Goal: Transaction & Acquisition: Purchase product/service

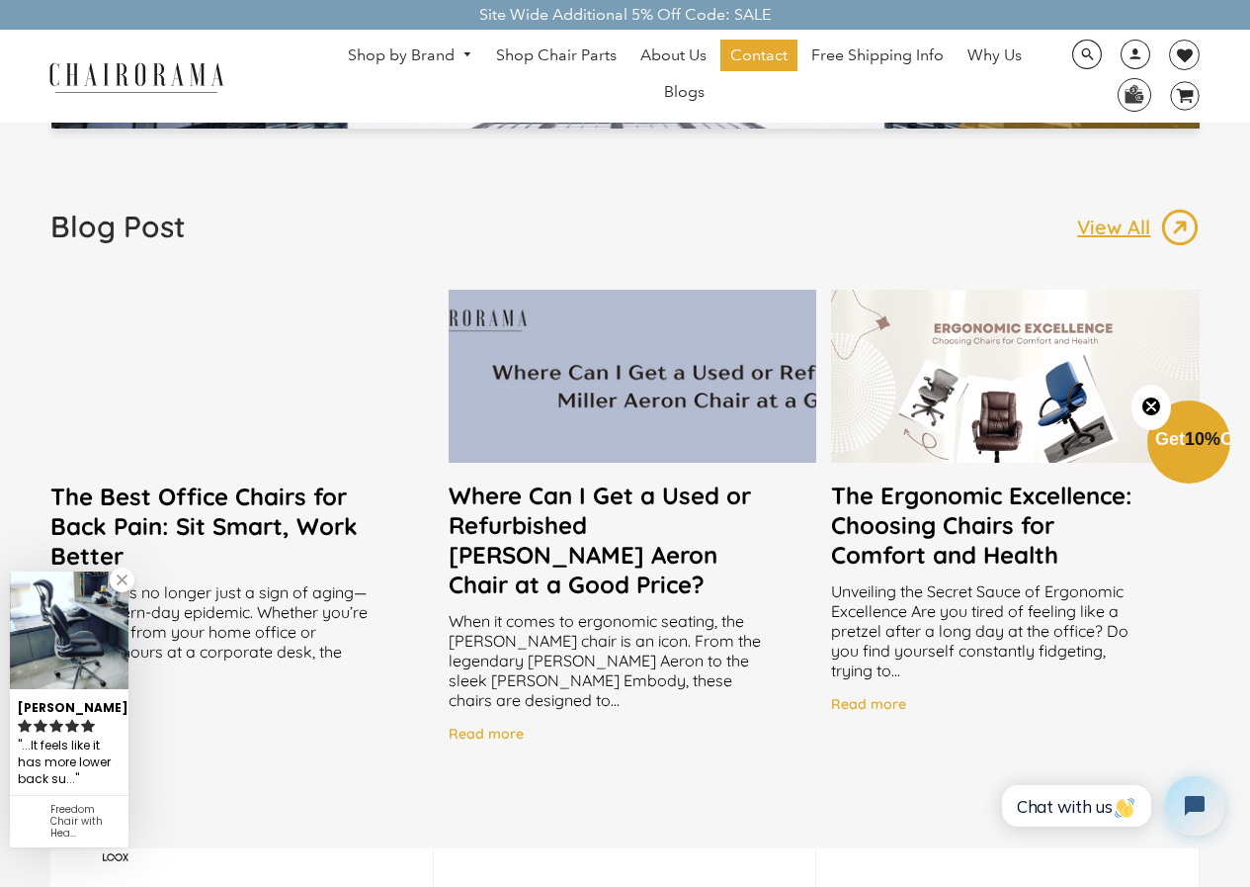
scroll to position [3558, 0]
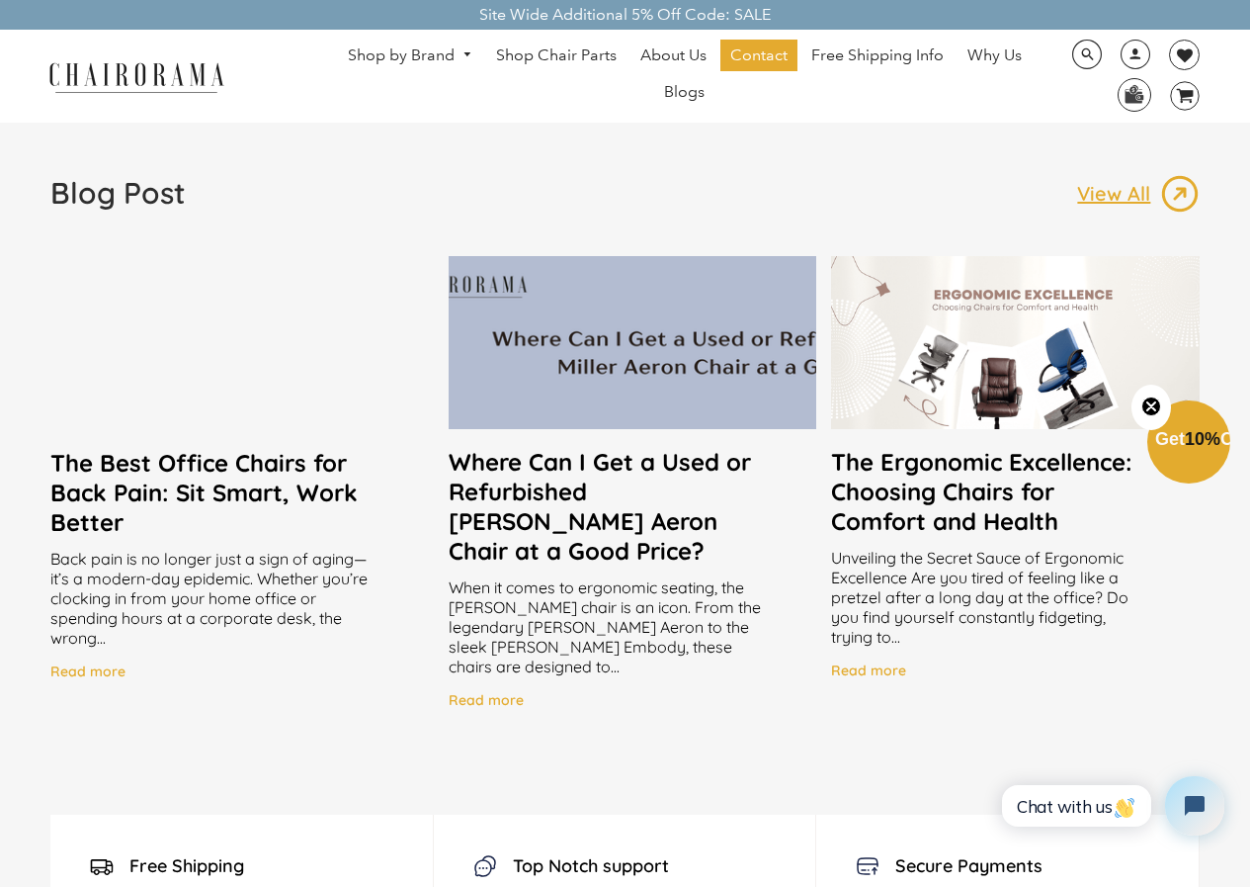
click at [865, 335] on div at bounding box center [1015, 342] width 369 height 173
click at [926, 338] on div at bounding box center [1015, 342] width 369 height 173
click at [998, 393] on div at bounding box center [1015, 342] width 369 height 173
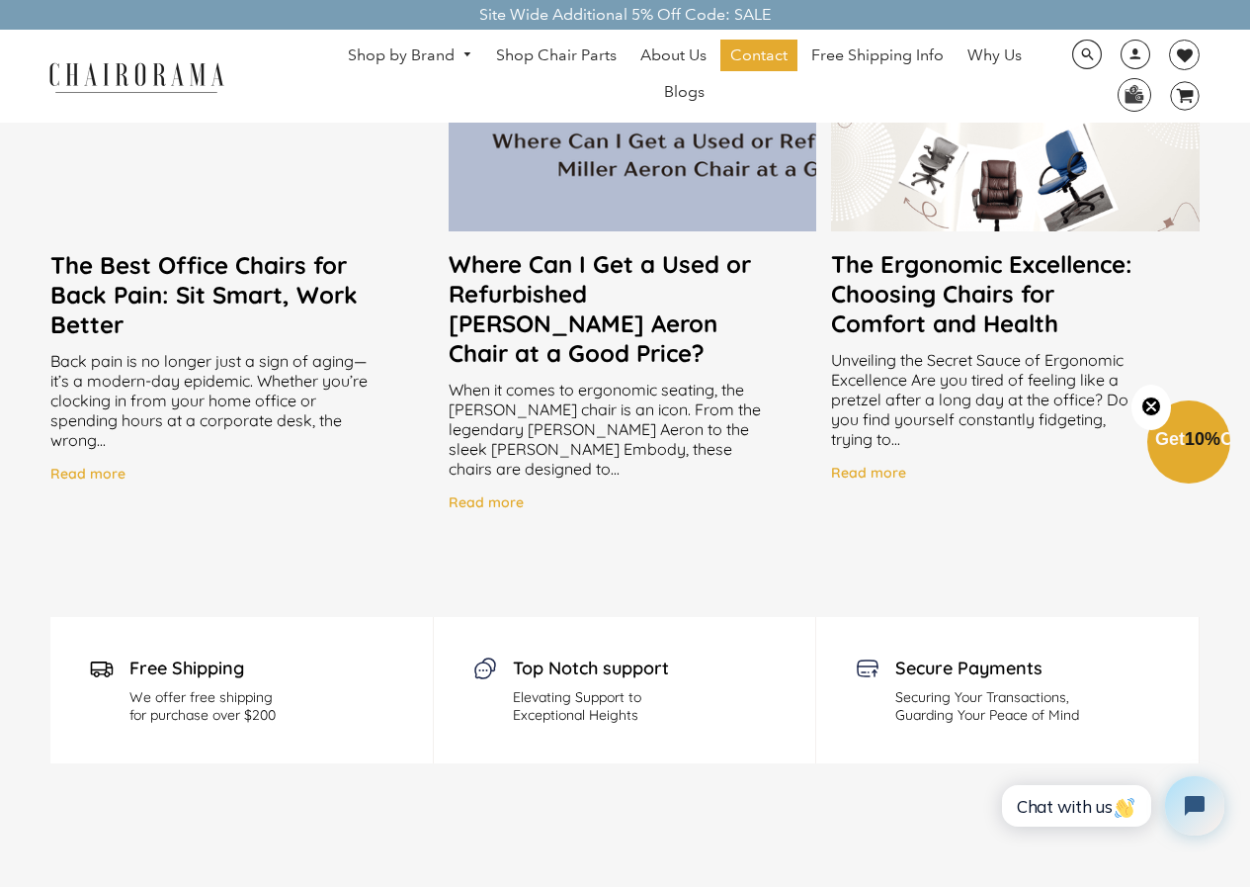
scroll to position [3657, 0]
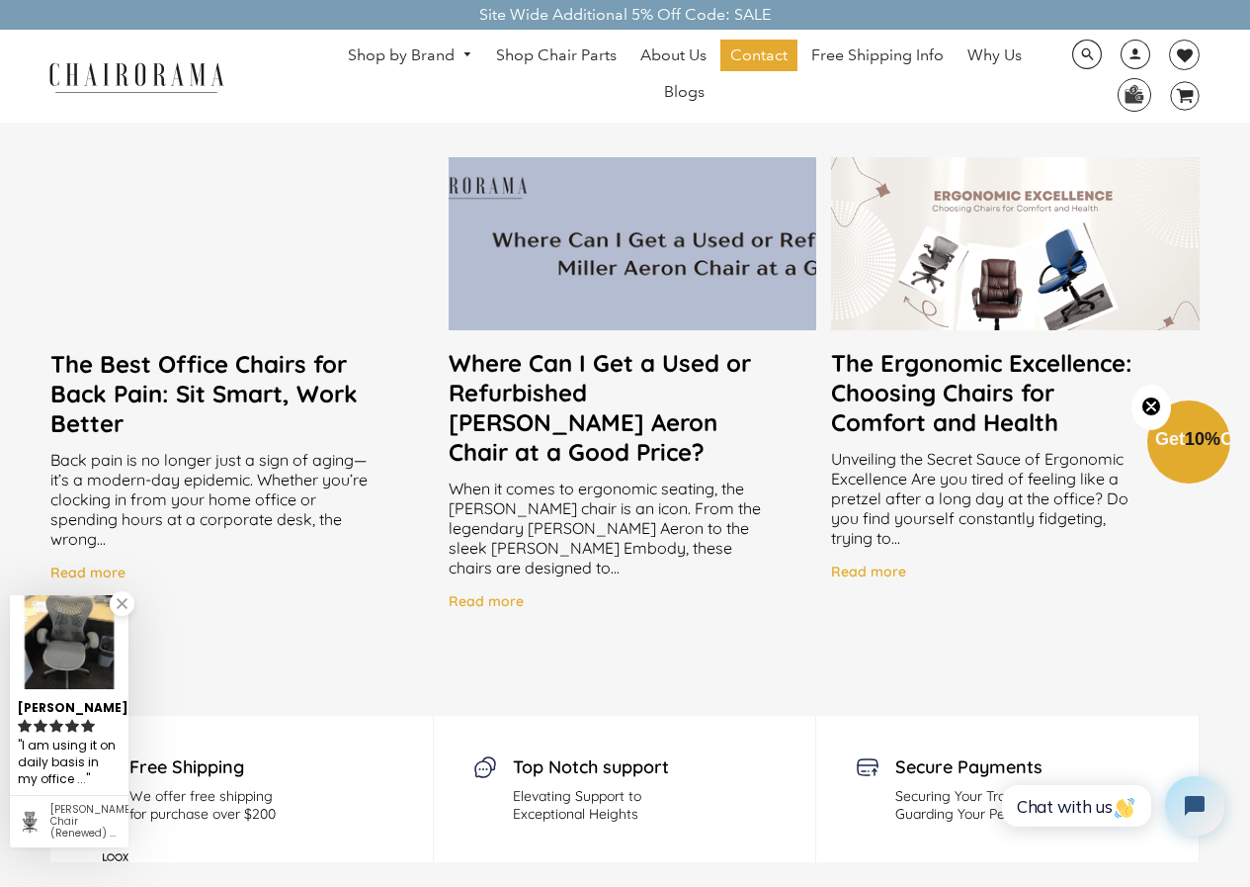
click at [949, 380] on h2 "The Ergonomic Excellence: Choosing Chairs for Comfort and Health" at bounding box center [1015, 392] width 369 height 89
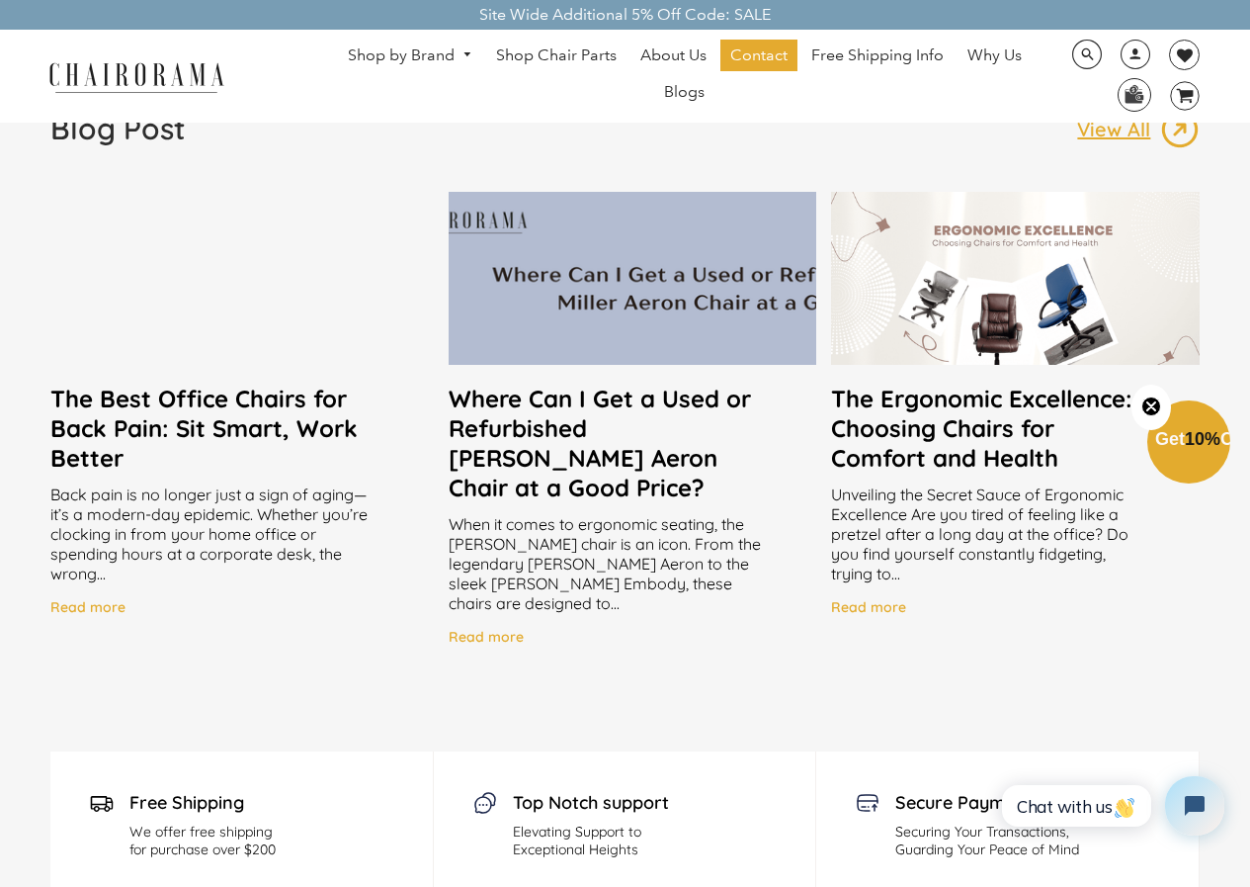
scroll to position [3658, 0]
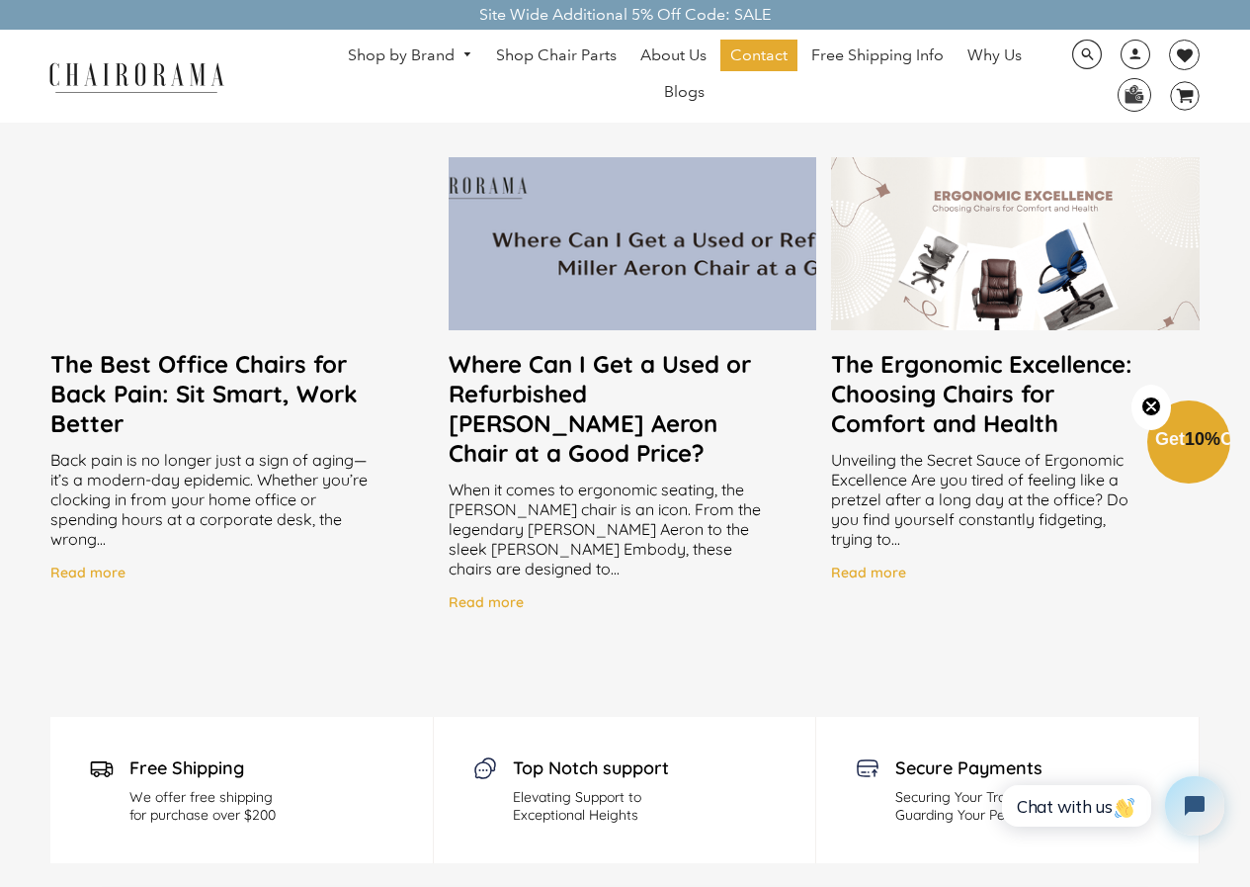
click at [925, 272] on div at bounding box center [1015, 243] width 369 height 173
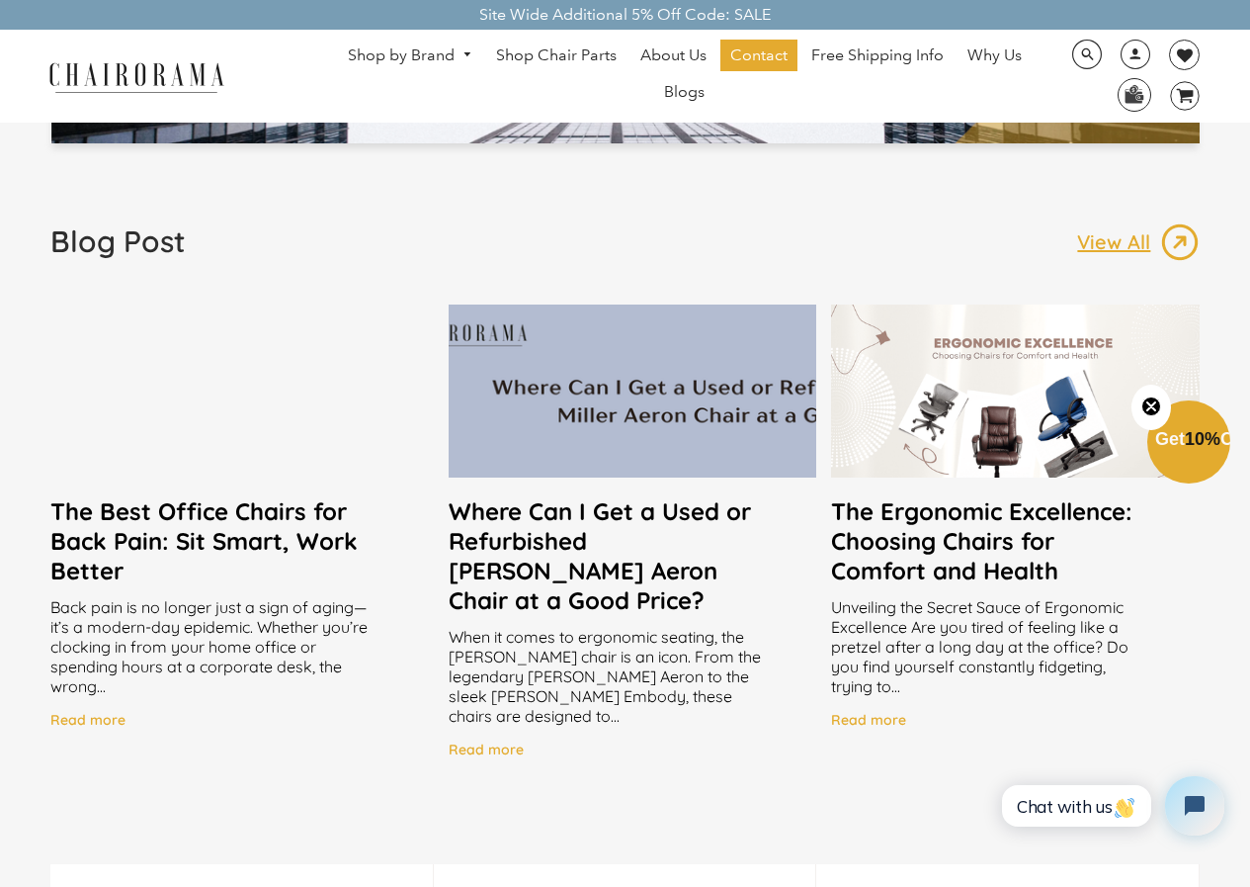
scroll to position [3559, 0]
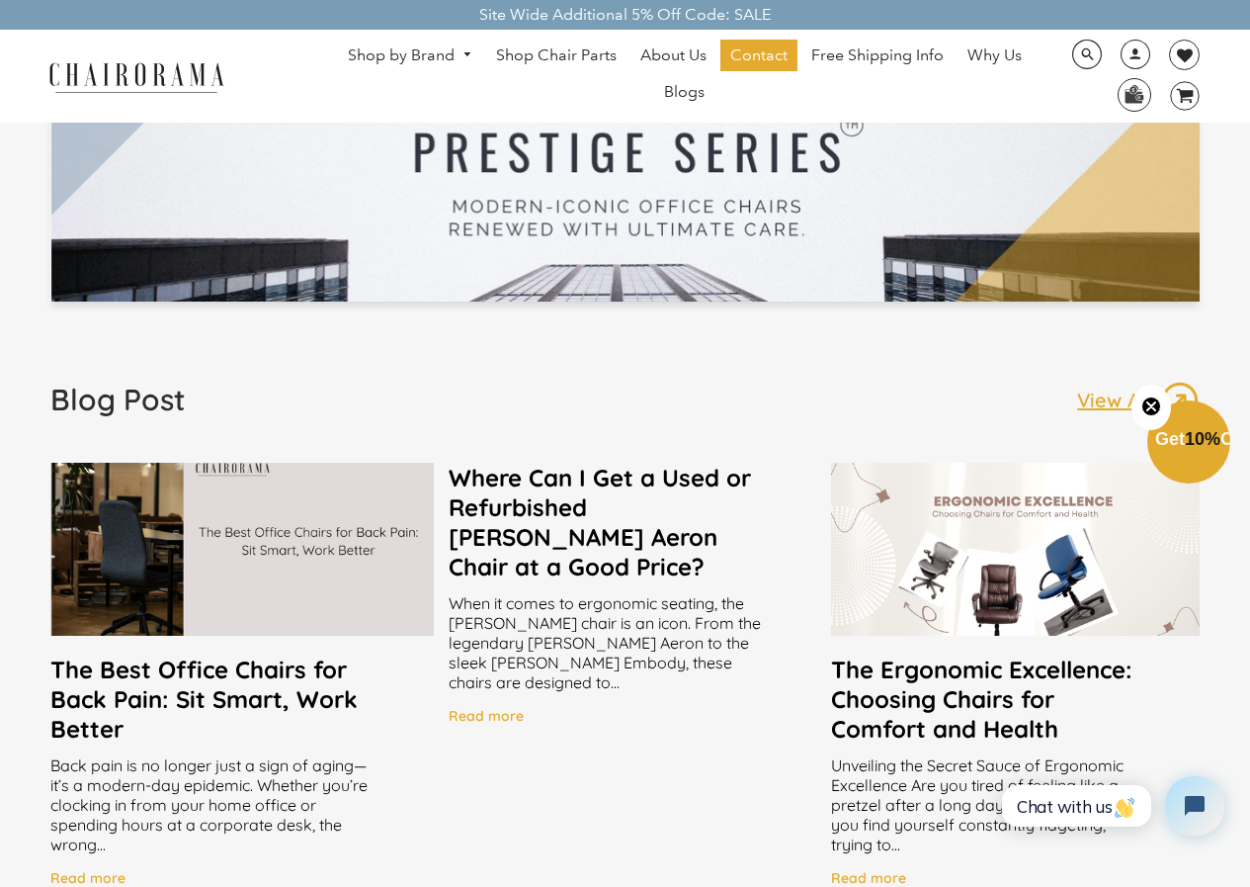
scroll to position [3165, 0]
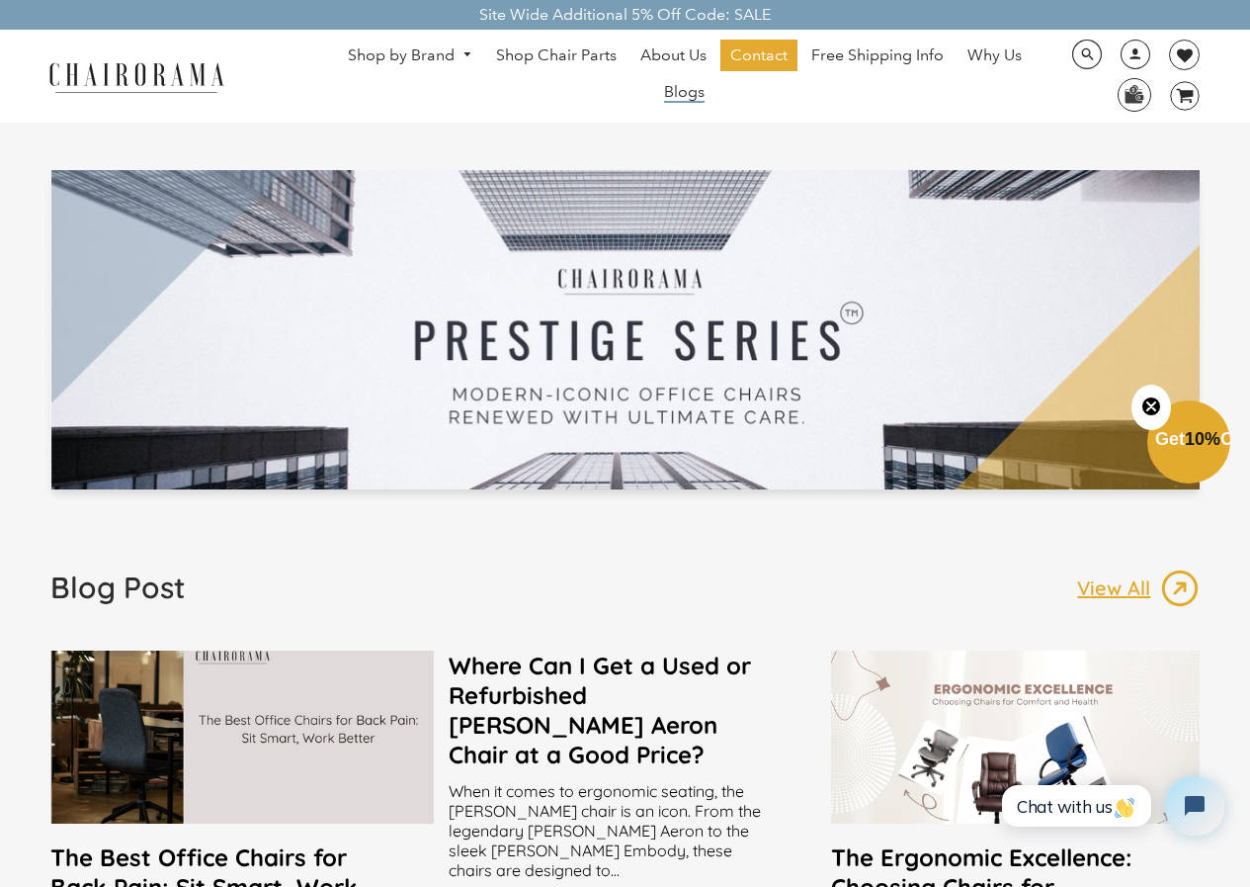
click at [694, 90] on span "Blogs" at bounding box center [684, 92] width 41 height 21
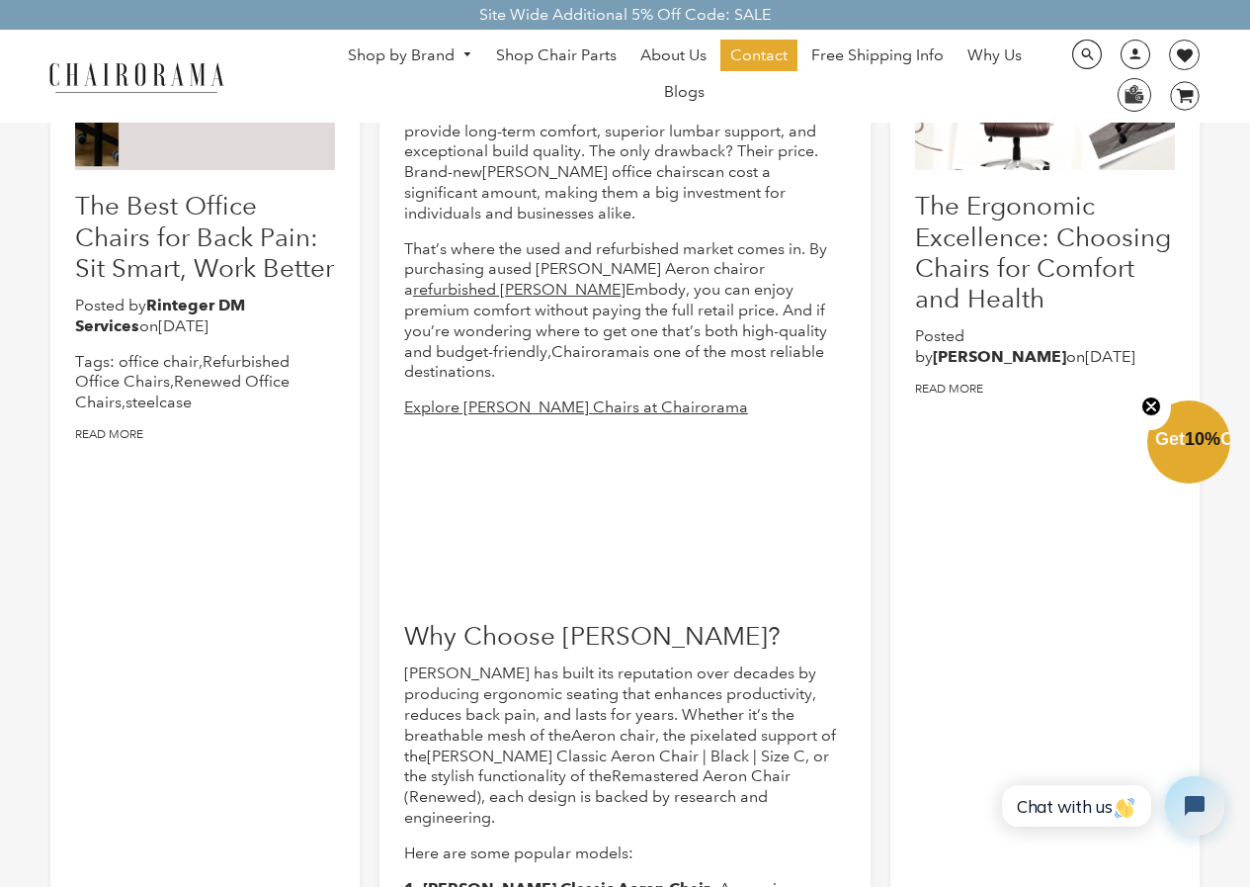
scroll to position [297, 0]
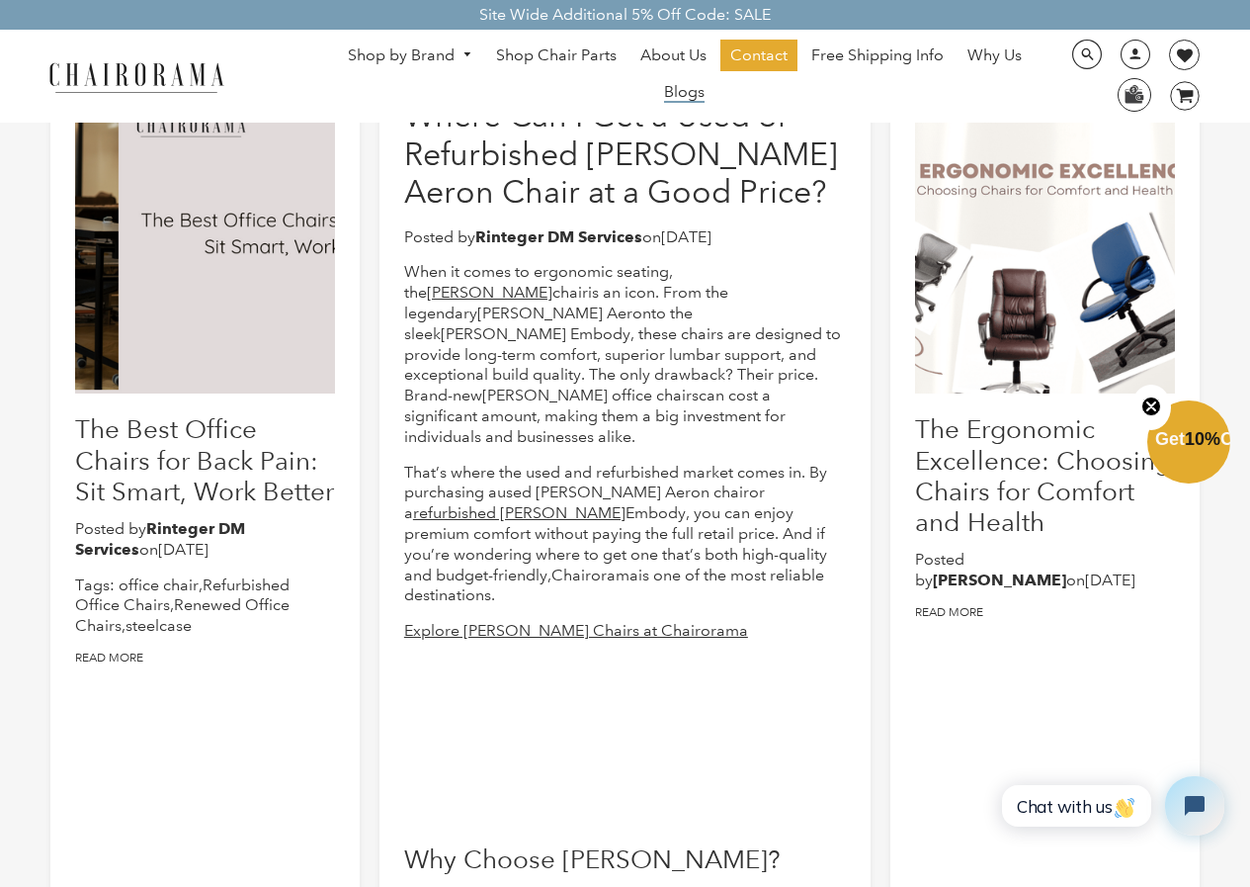
click at [687, 99] on span "Blogs" at bounding box center [684, 92] width 41 height 21
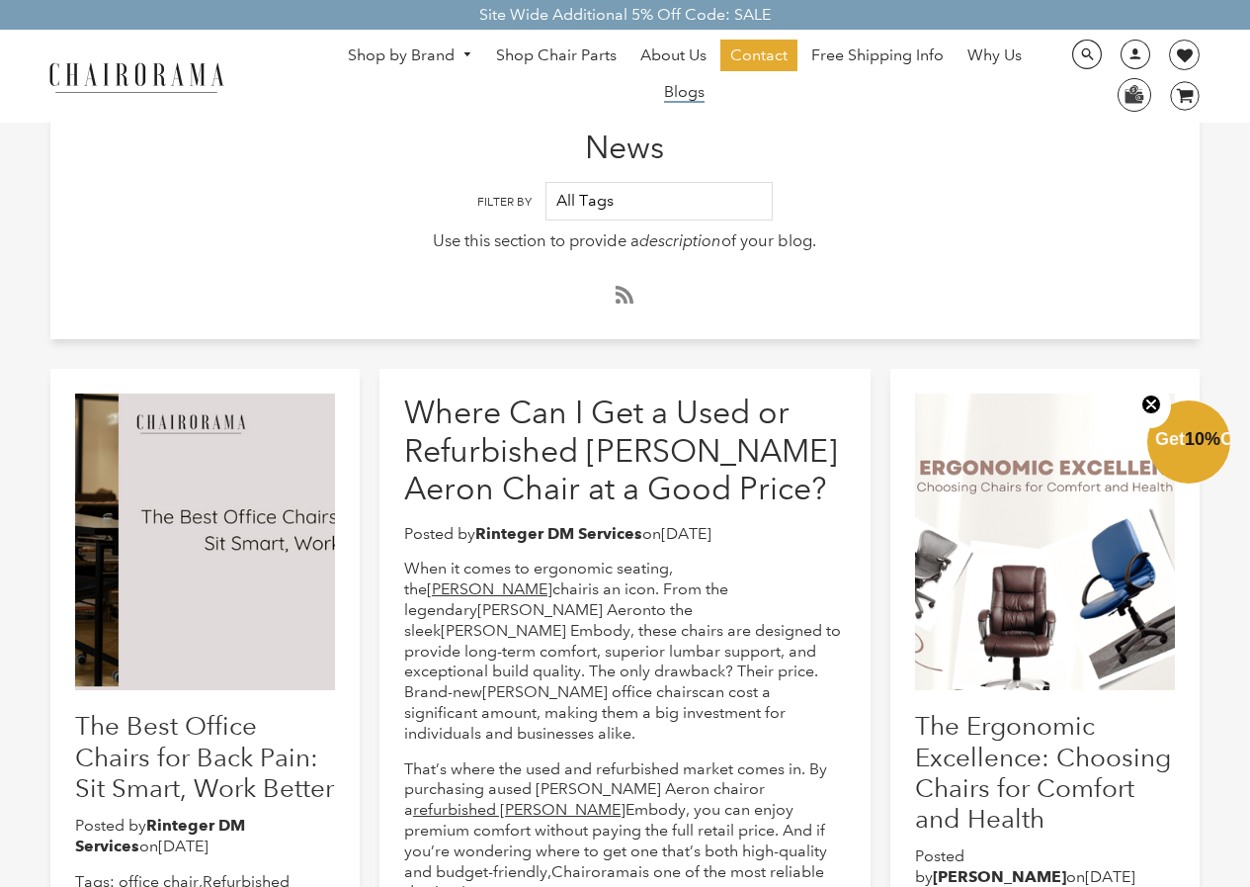
click at [691, 100] on span "Blogs" at bounding box center [684, 92] width 41 height 21
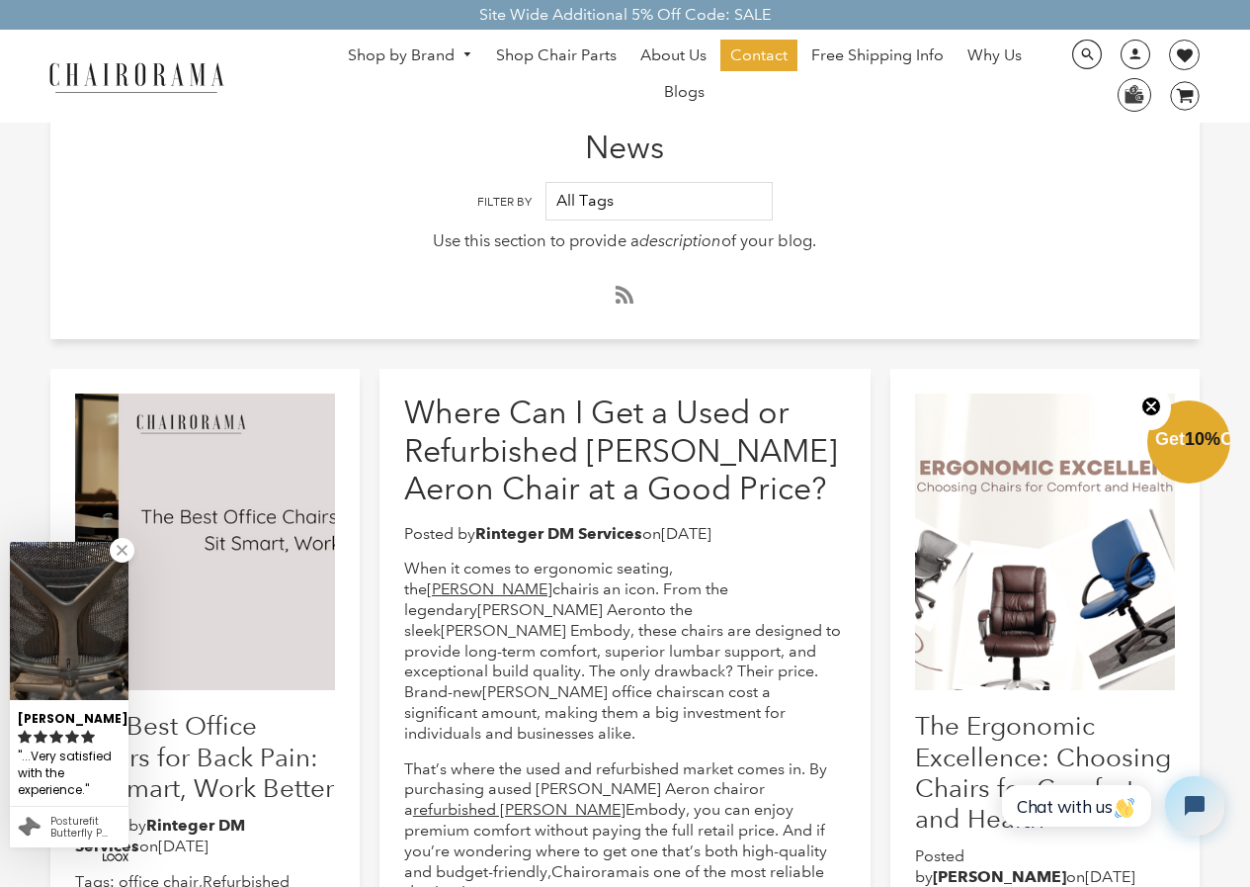
click at [129, 543] on link at bounding box center [122, 550] width 25 height 25
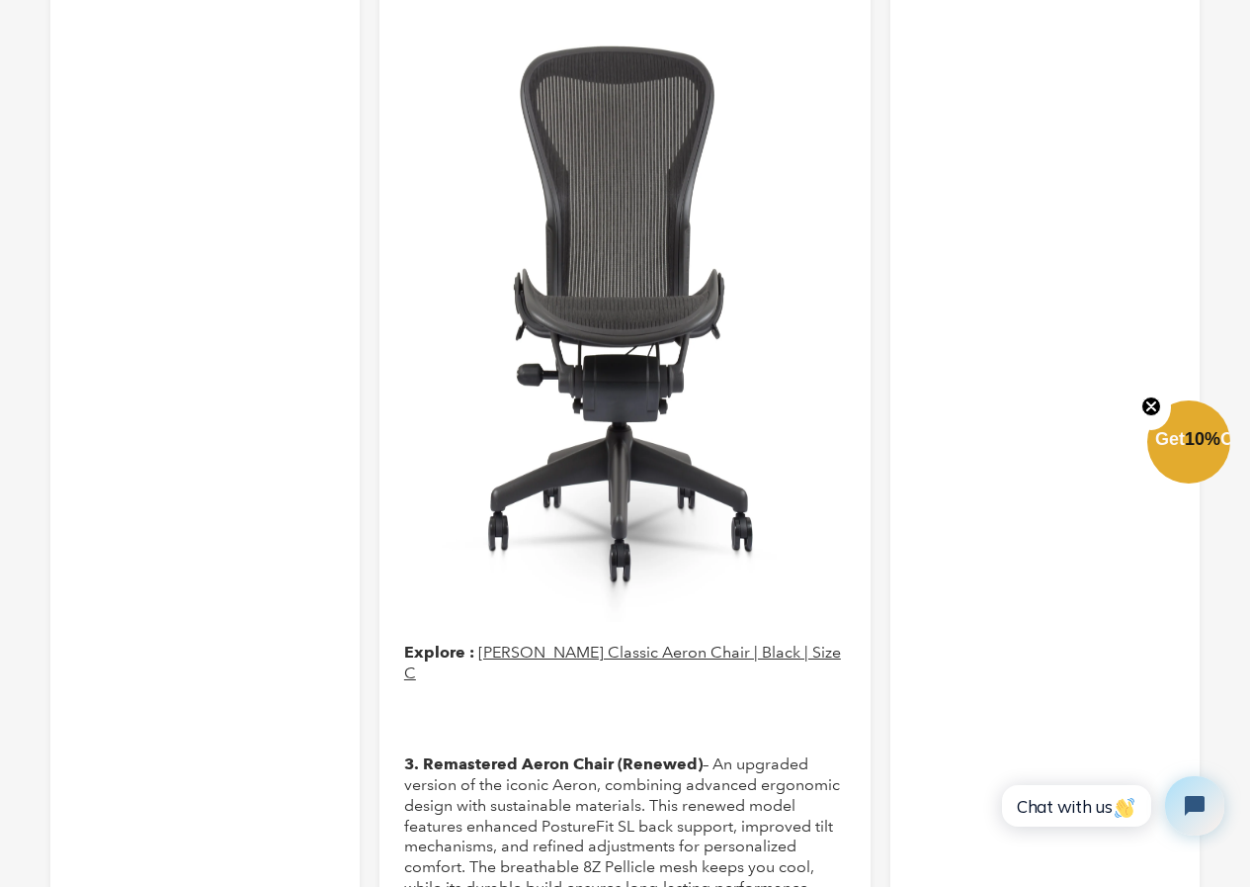
scroll to position [2471, 0]
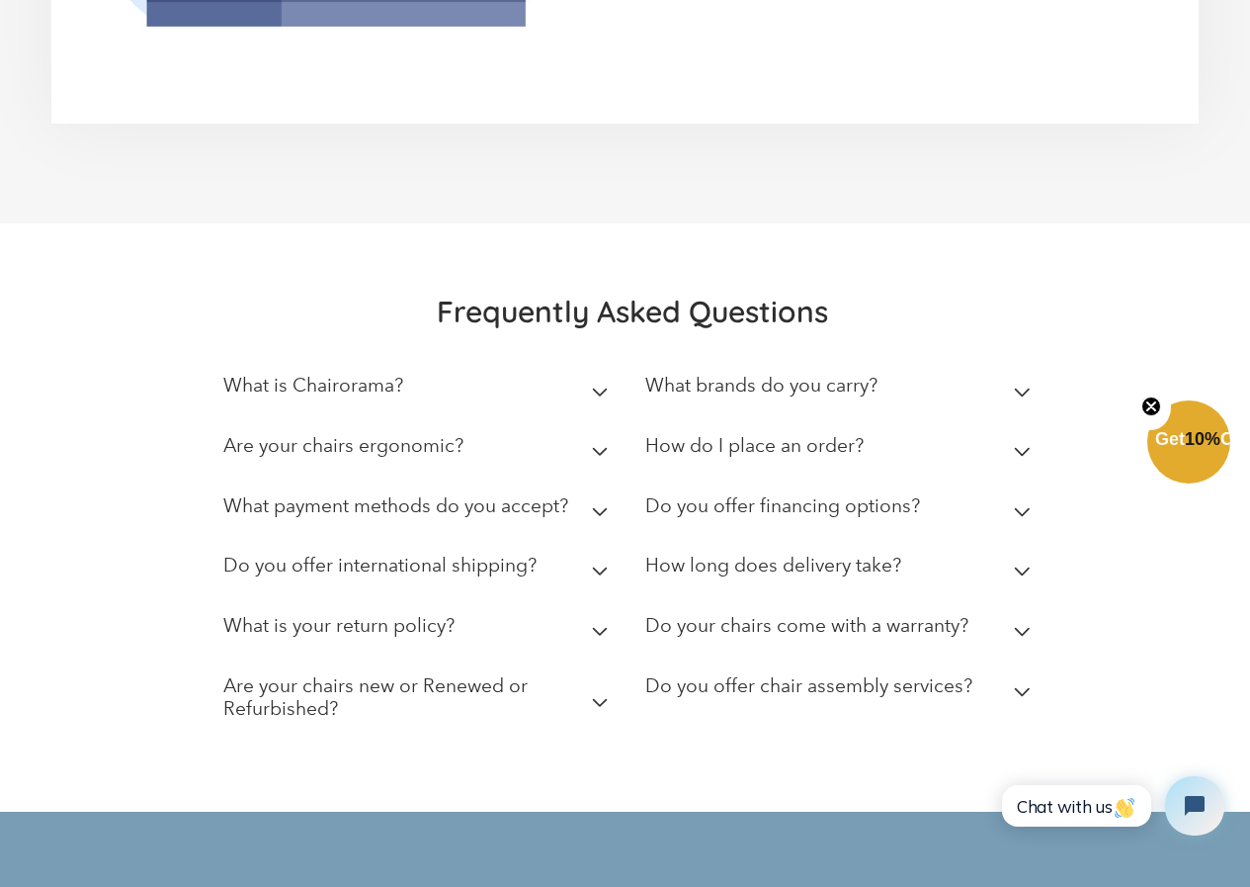
scroll to position [5256, 0]
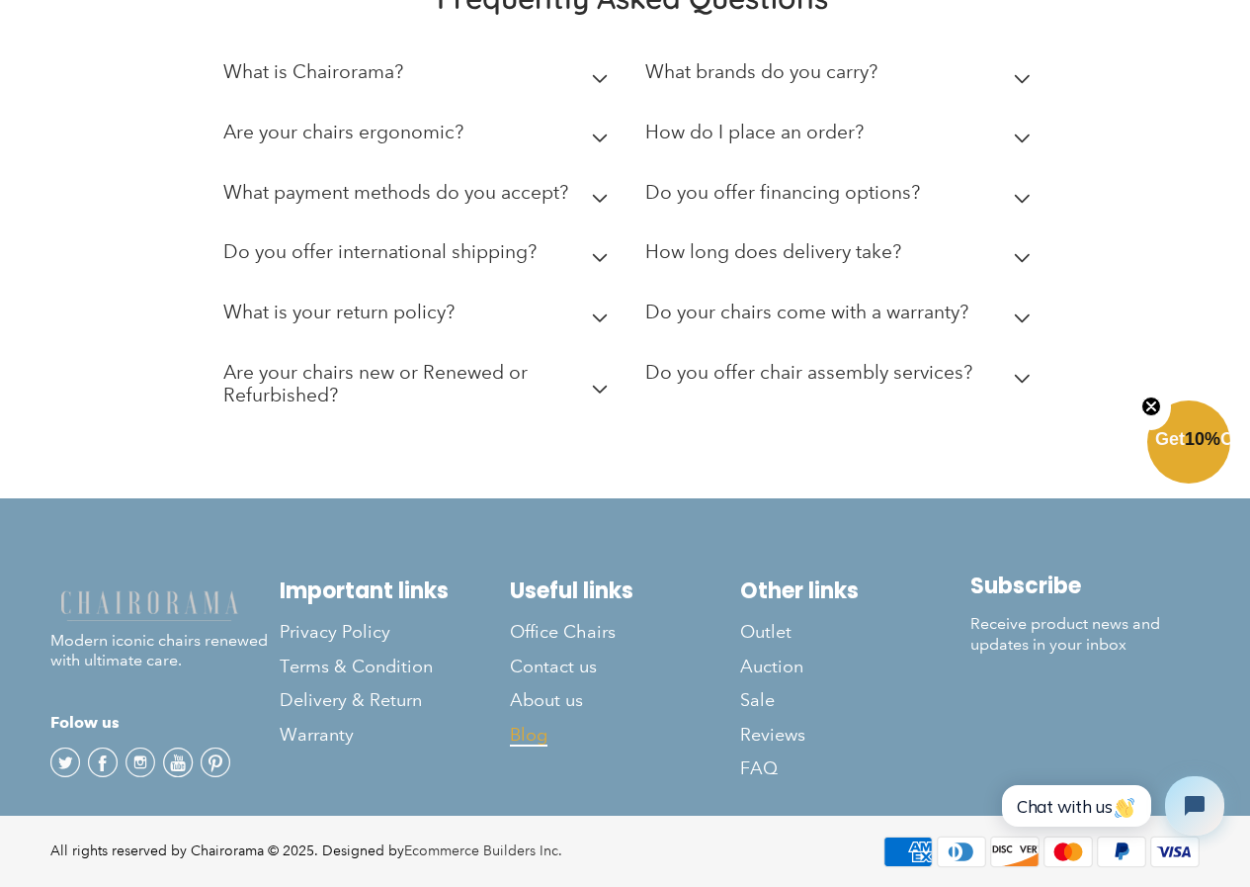
click at [531, 741] on span "Blog" at bounding box center [529, 735] width 38 height 23
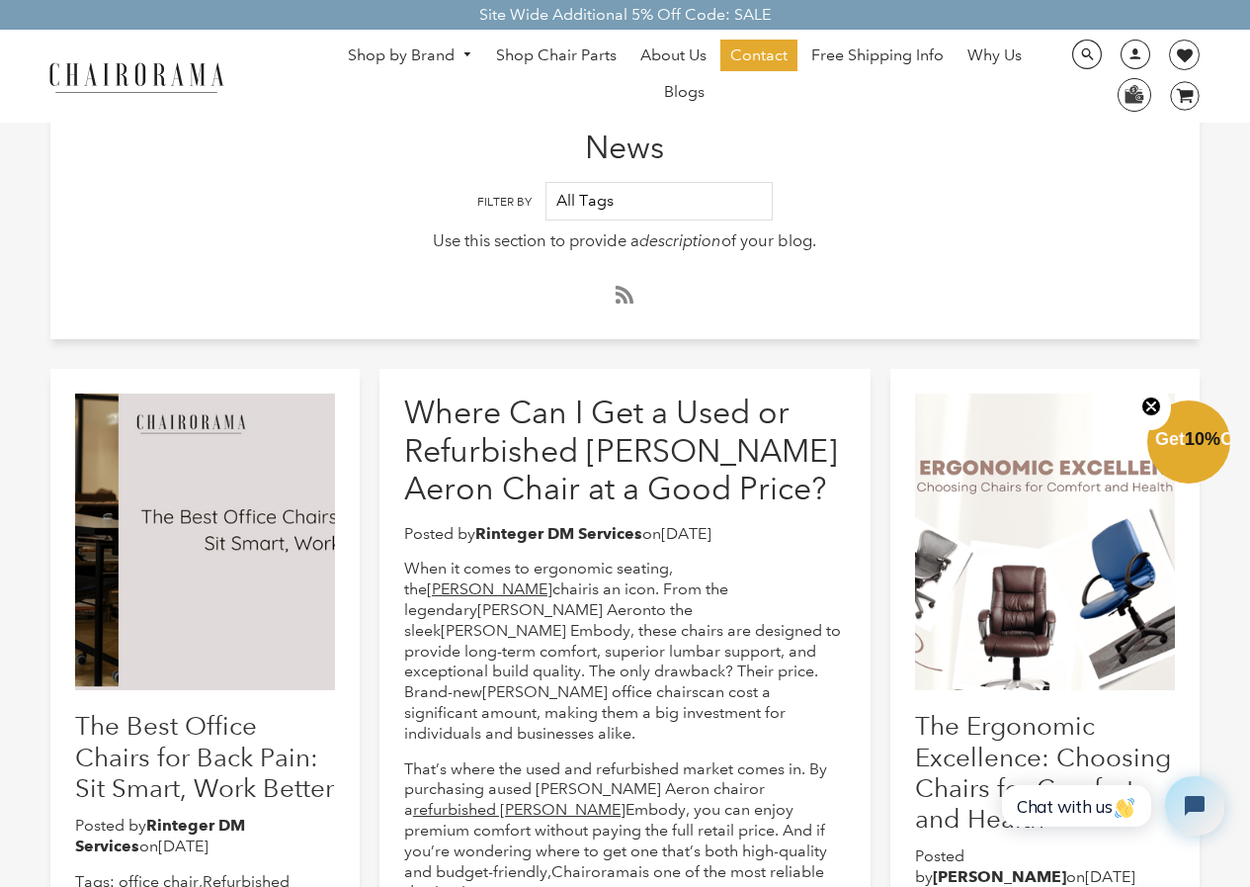
click at [419, 49] on link "Shop by Brand" at bounding box center [410, 56] width 144 height 31
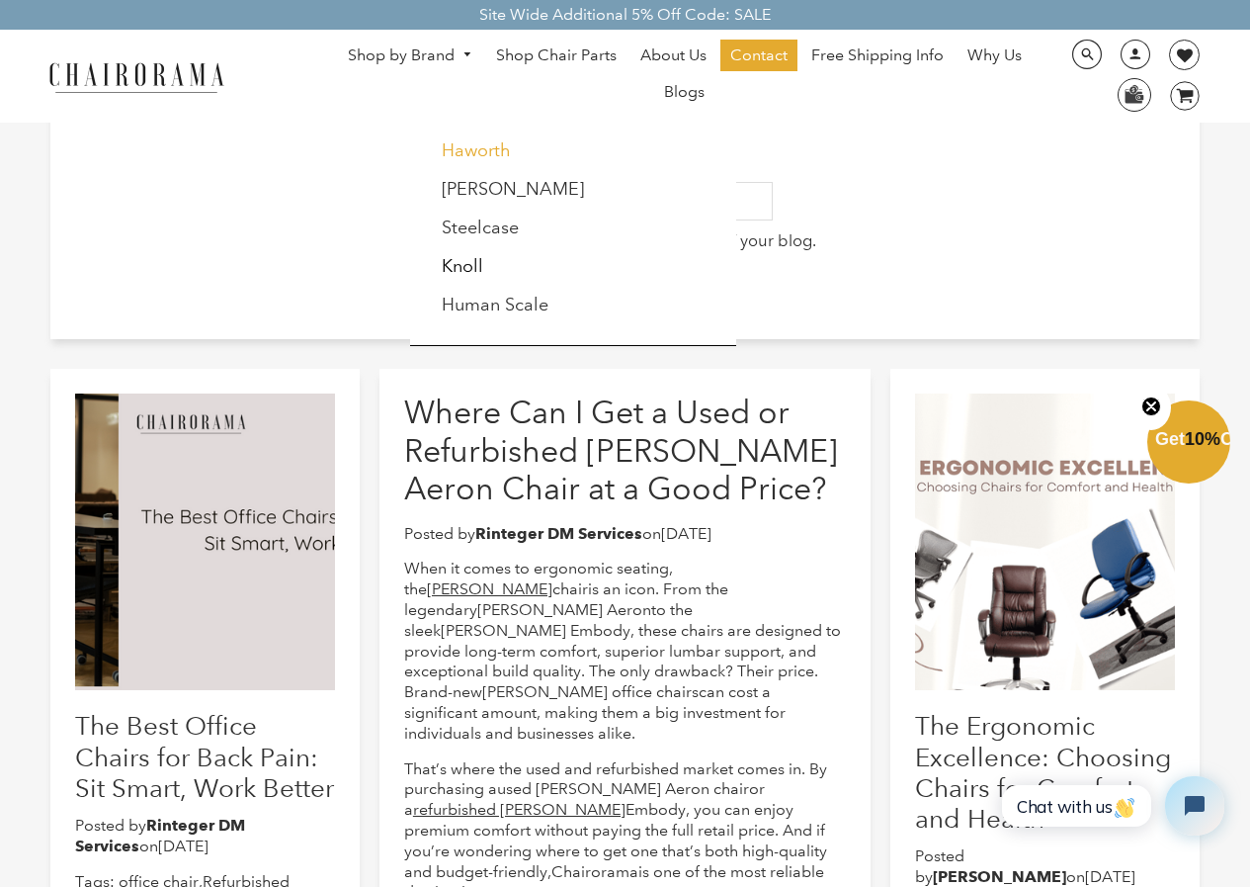
click at [492, 144] on link "Haworth" at bounding box center [476, 150] width 69 height 22
